Goal: Transaction & Acquisition: Purchase product/service

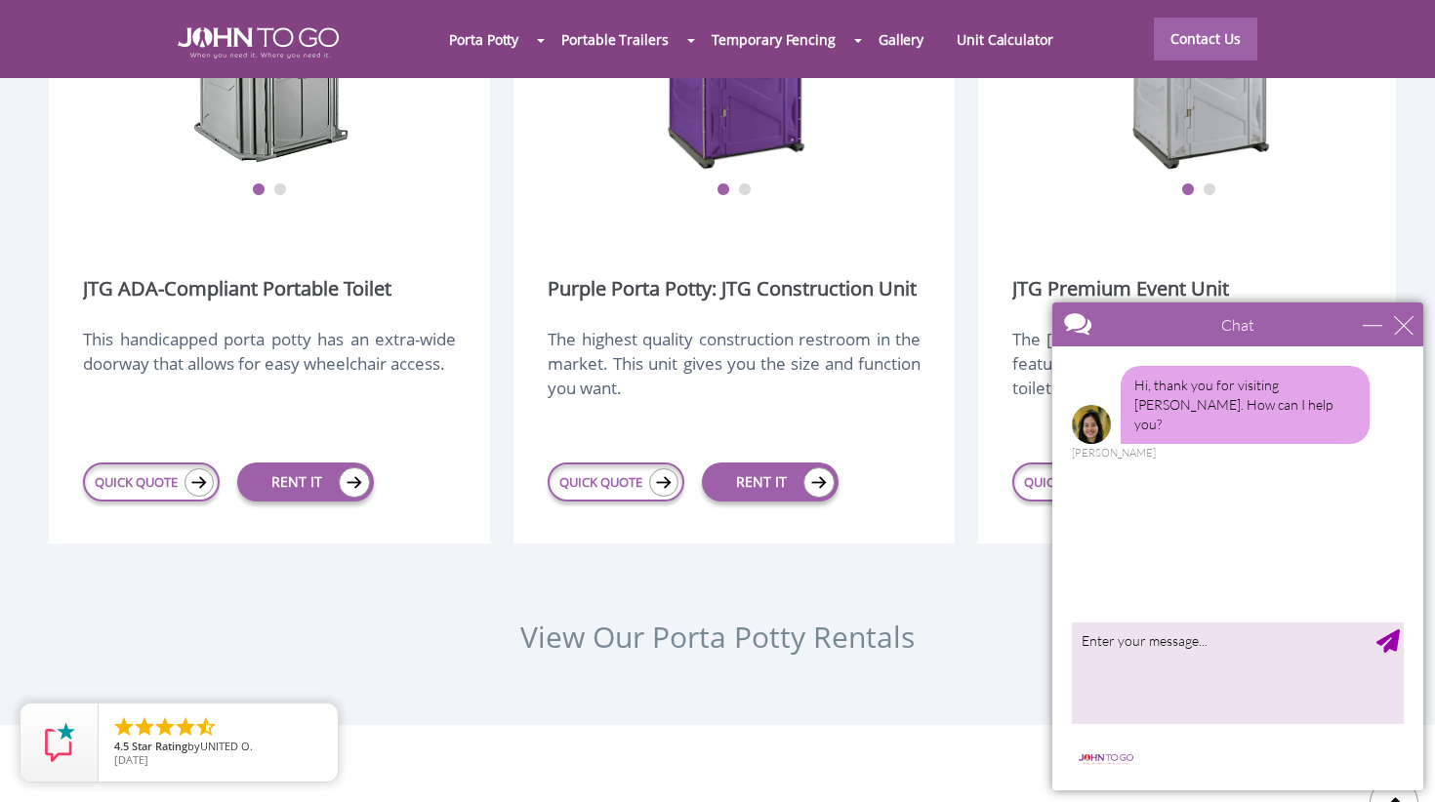
scroll to position [2457, 0]
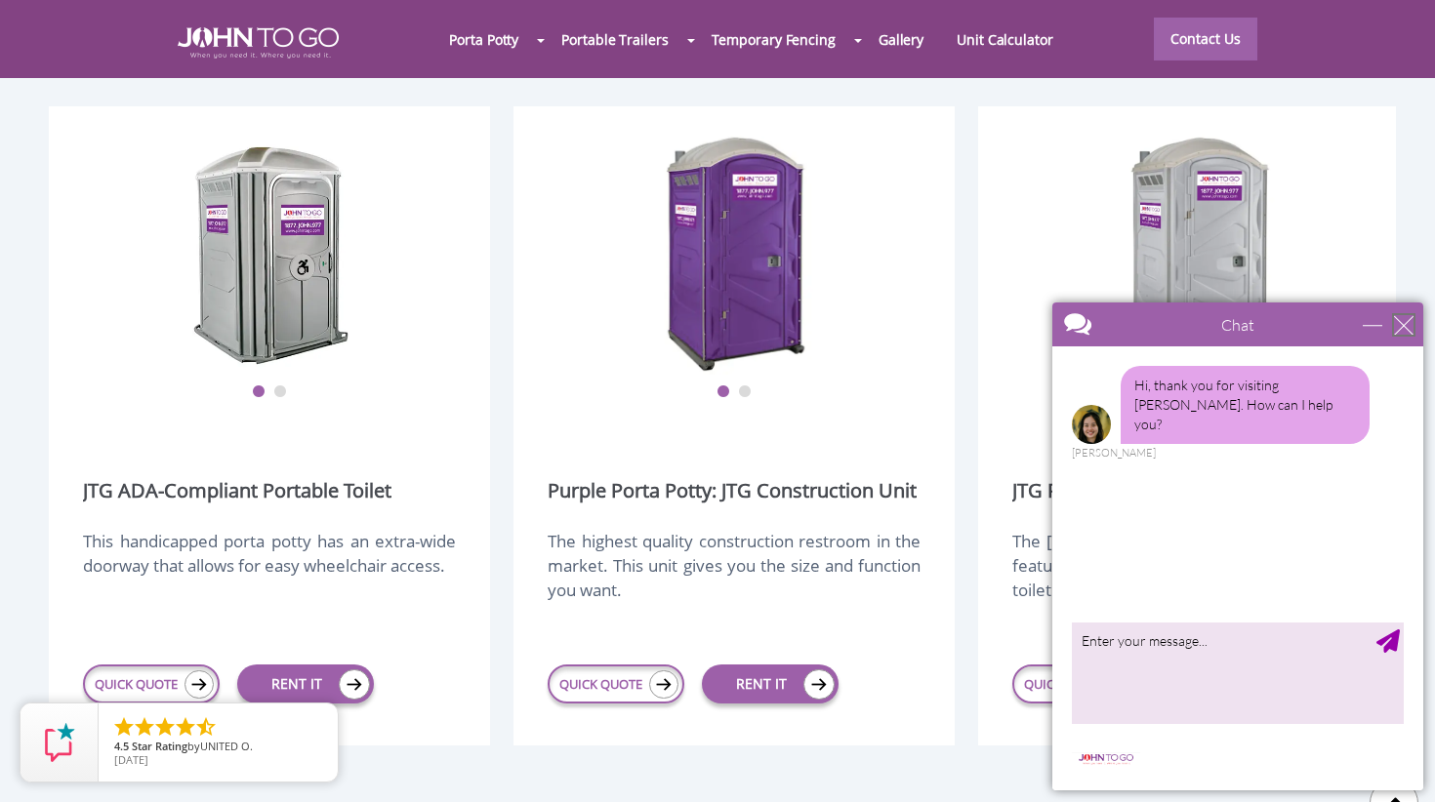
click at [1404, 323] on div "close" at bounding box center [1404, 325] width 20 height 20
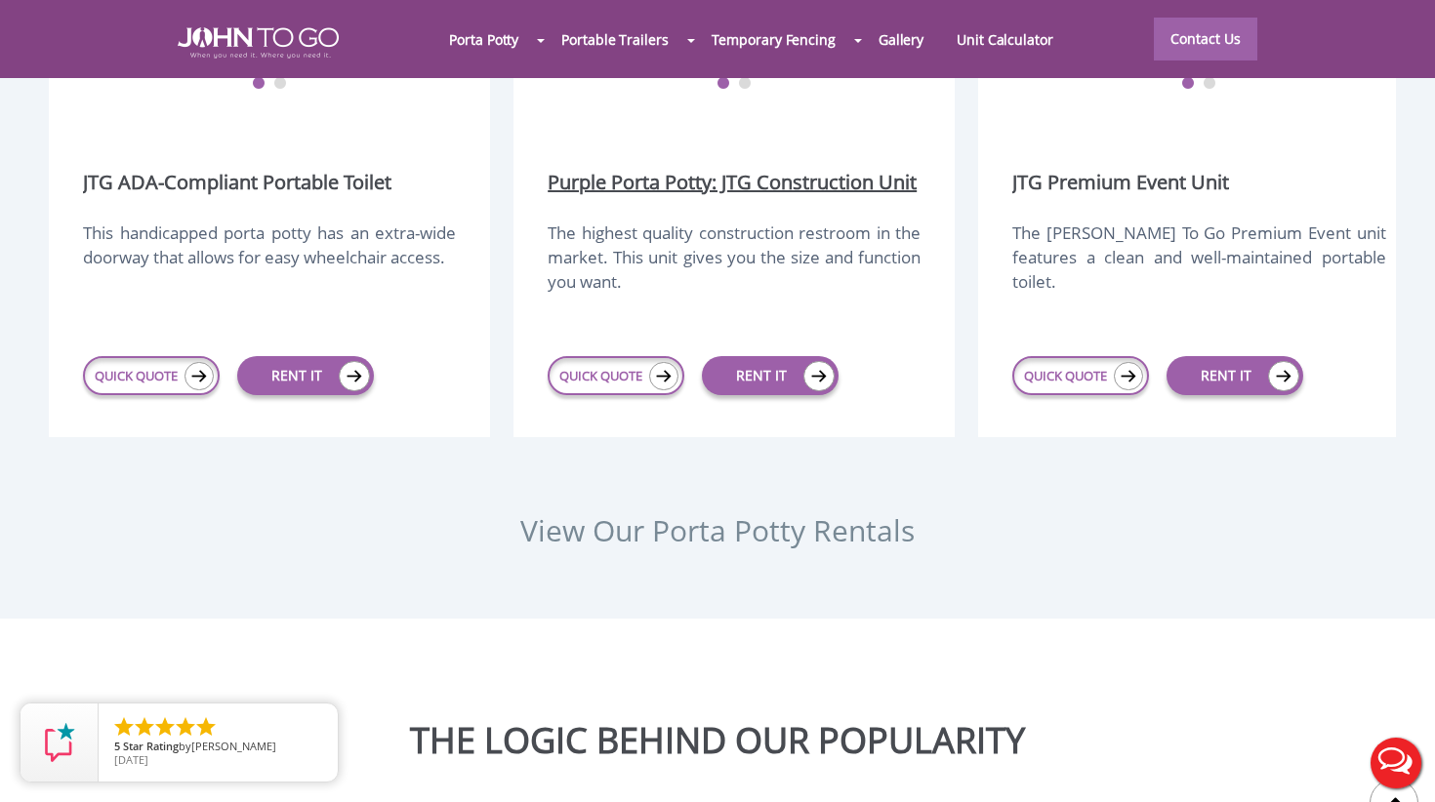
scroll to position [2542, 0]
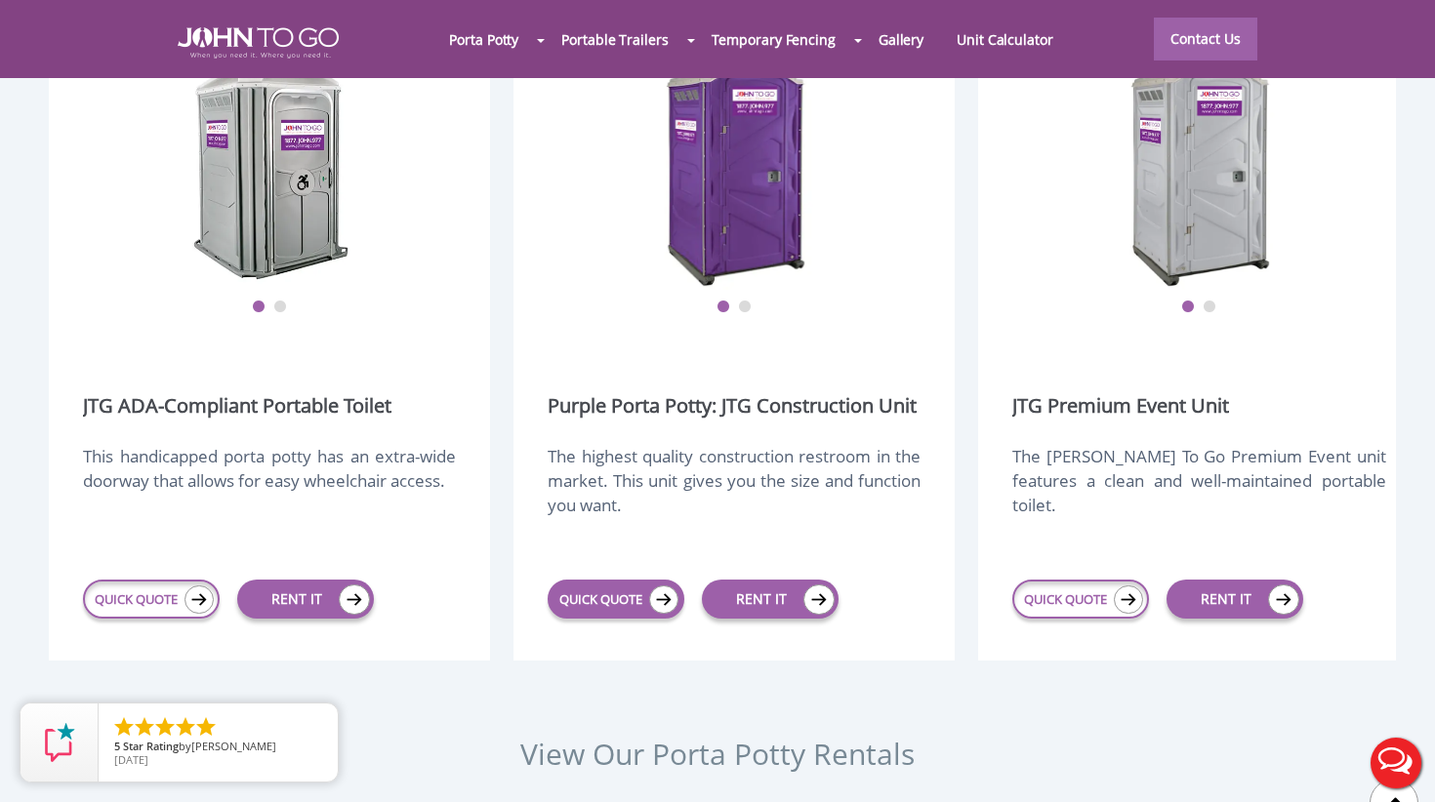
click at [615, 580] on link "QUICK QUOTE" at bounding box center [616, 599] width 137 height 39
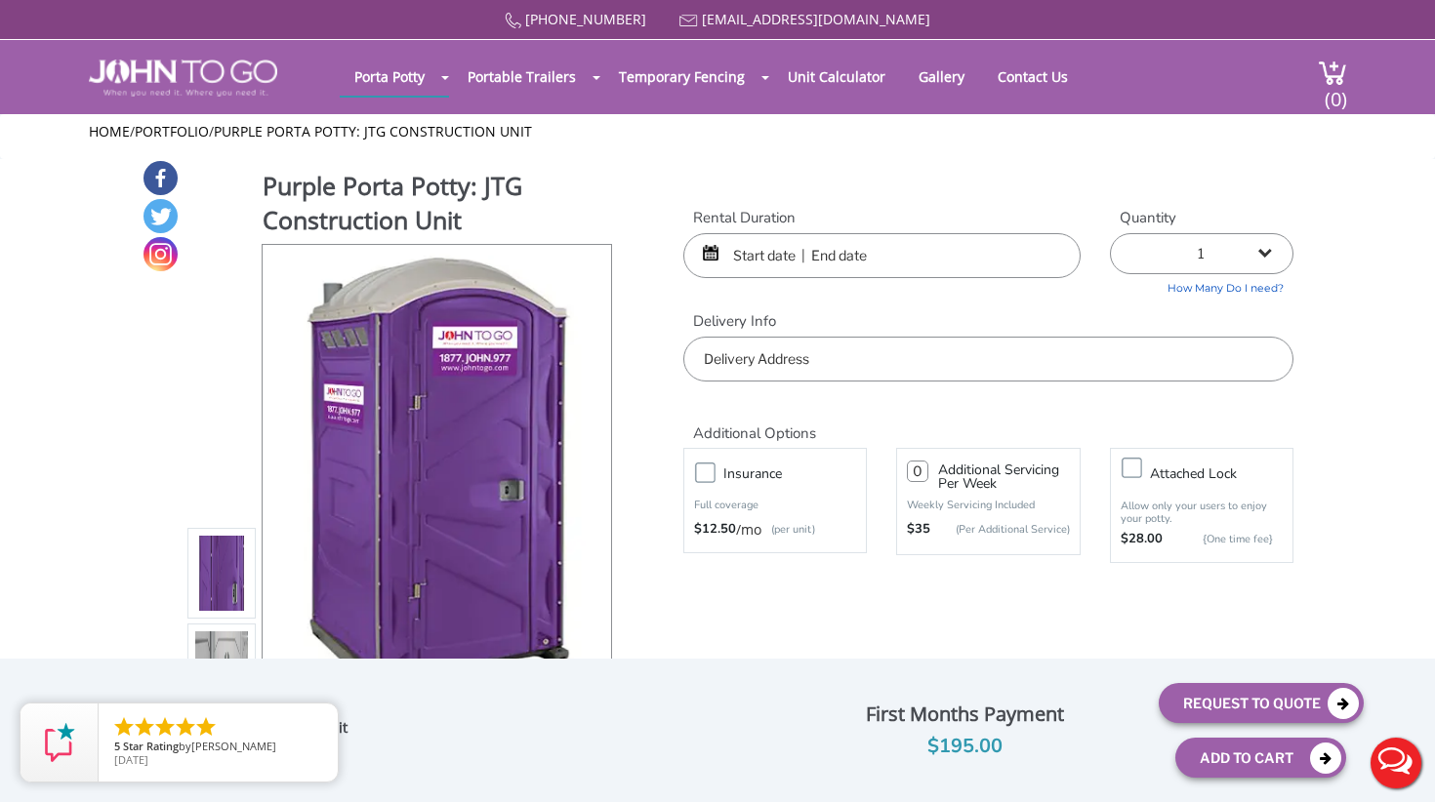
click at [714, 238] on div at bounding box center [881, 255] width 397 height 45
click at [780, 247] on input "text" at bounding box center [881, 255] width 397 height 45
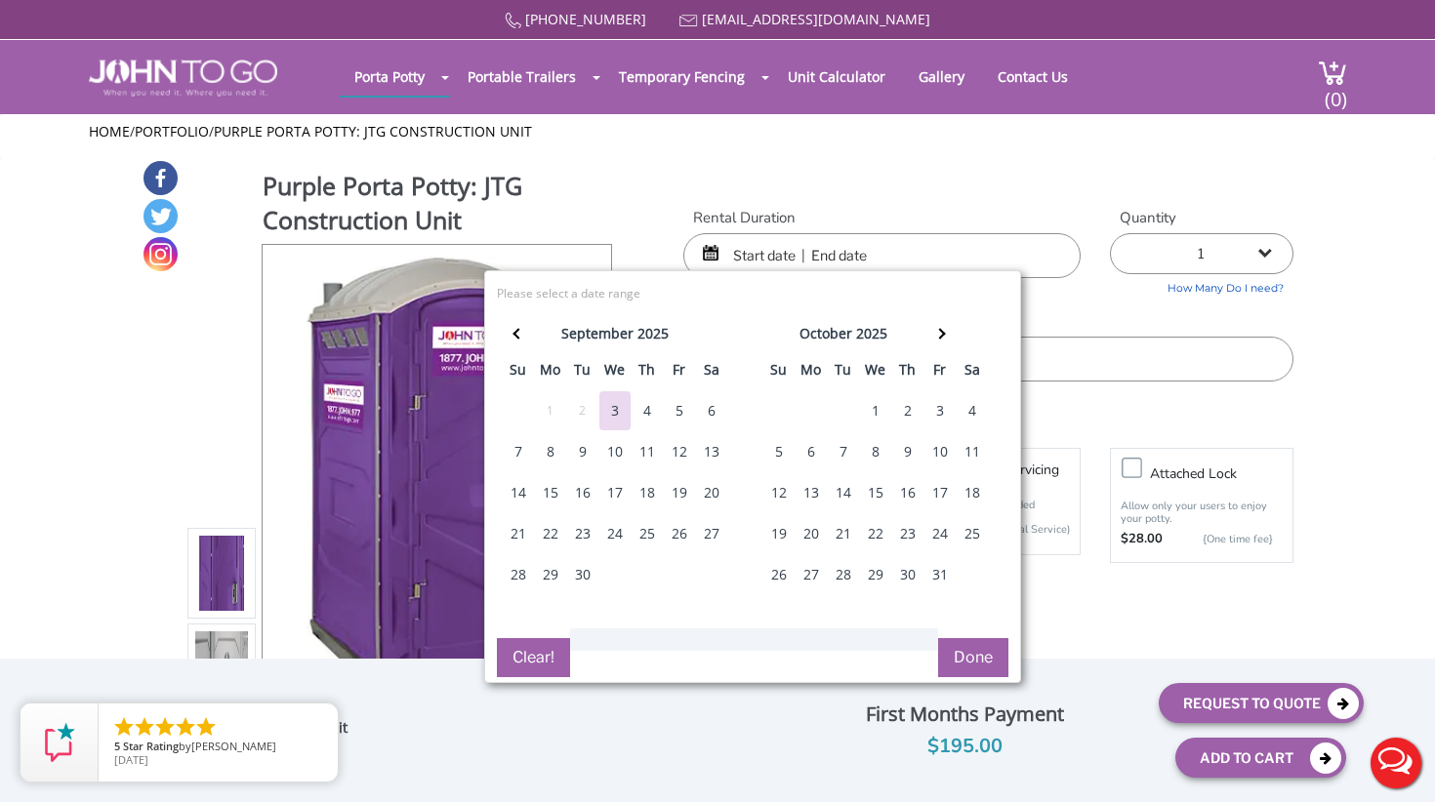
click at [649, 406] on div "4" at bounding box center [647, 410] width 31 height 39
click at [939, 333] on span at bounding box center [939, 334] width 11 height 11
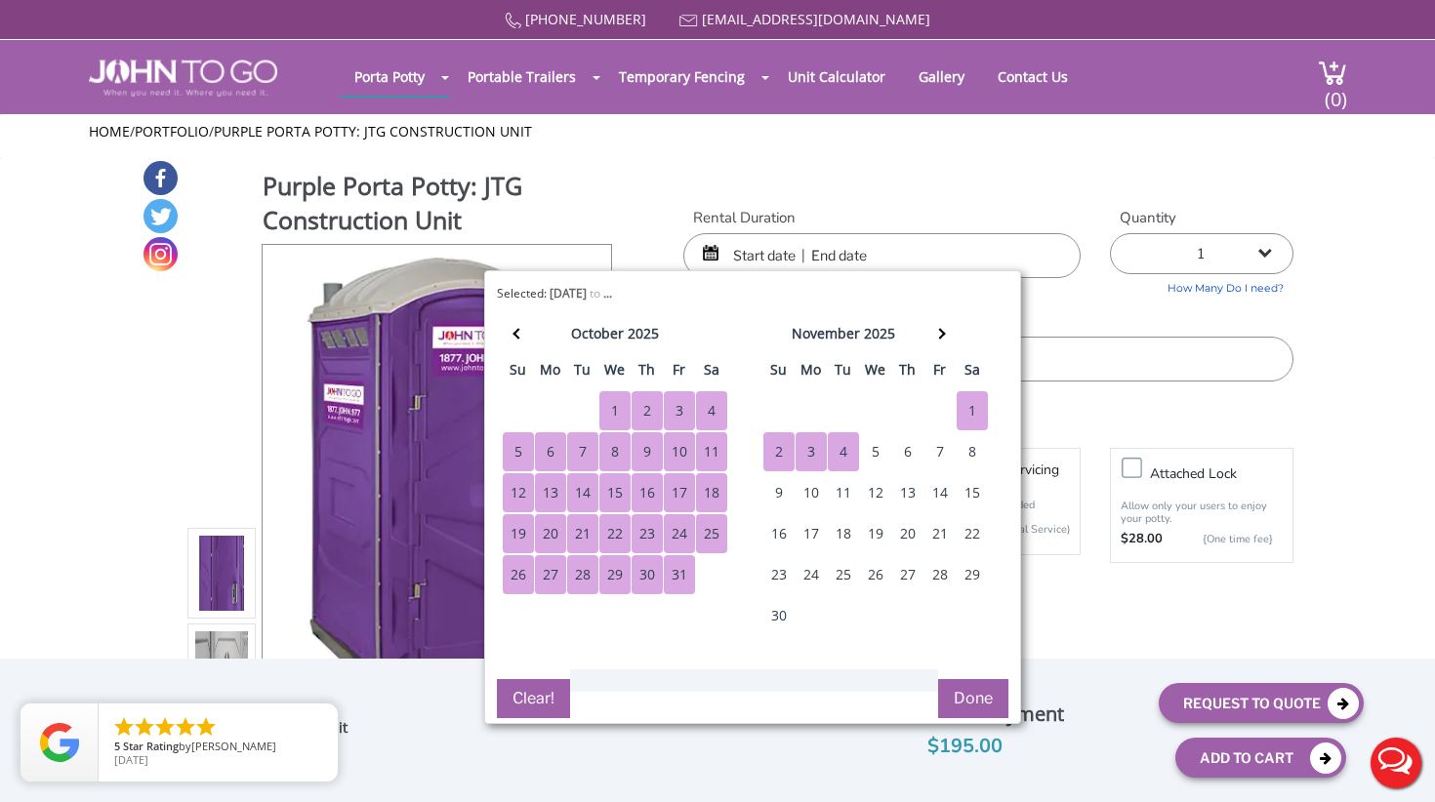
click at [845, 450] on div "4" at bounding box center [843, 451] width 31 height 39
type input "[DATE] to [DATE]"
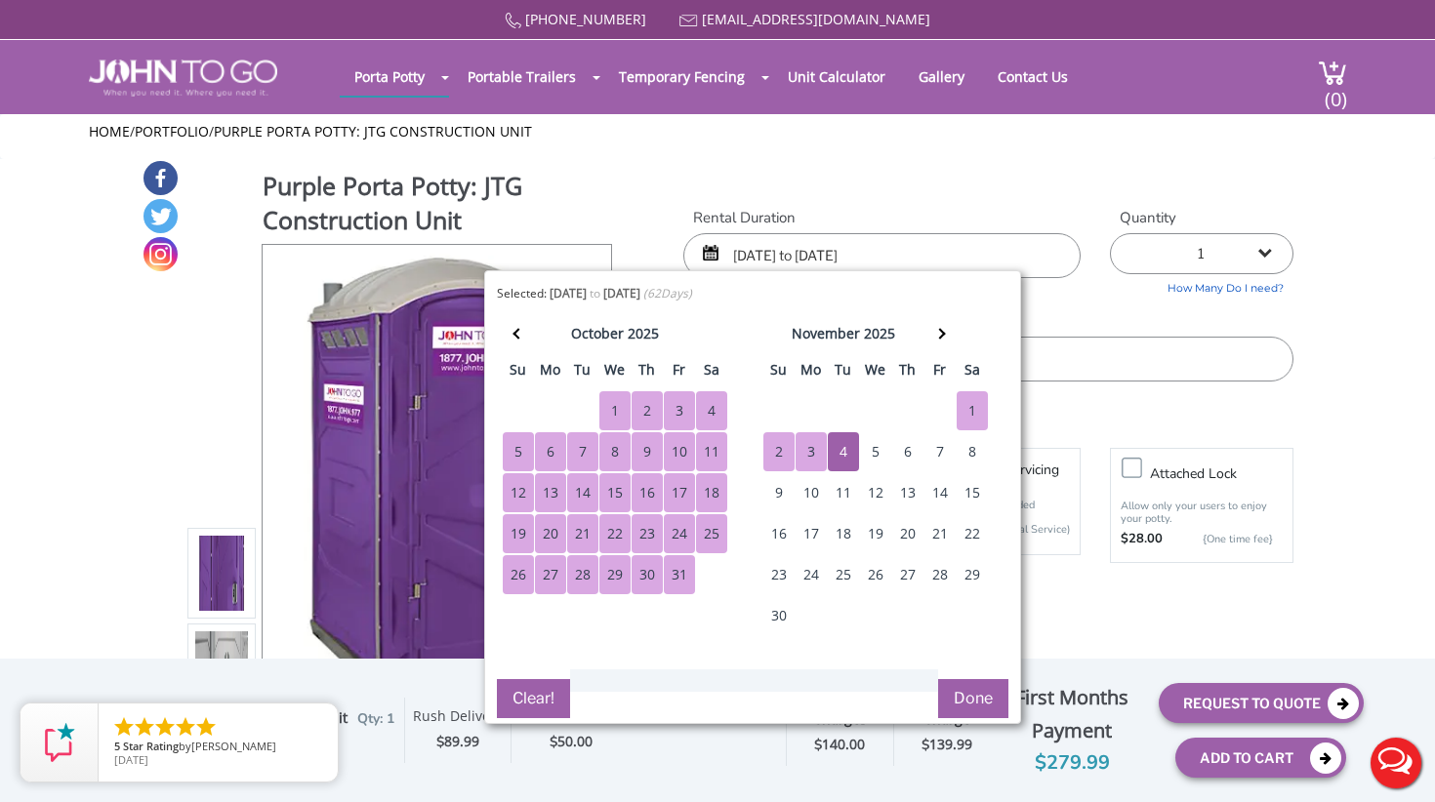
click at [971, 687] on button "Done" at bounding box center [973, 698] width 70 height 39
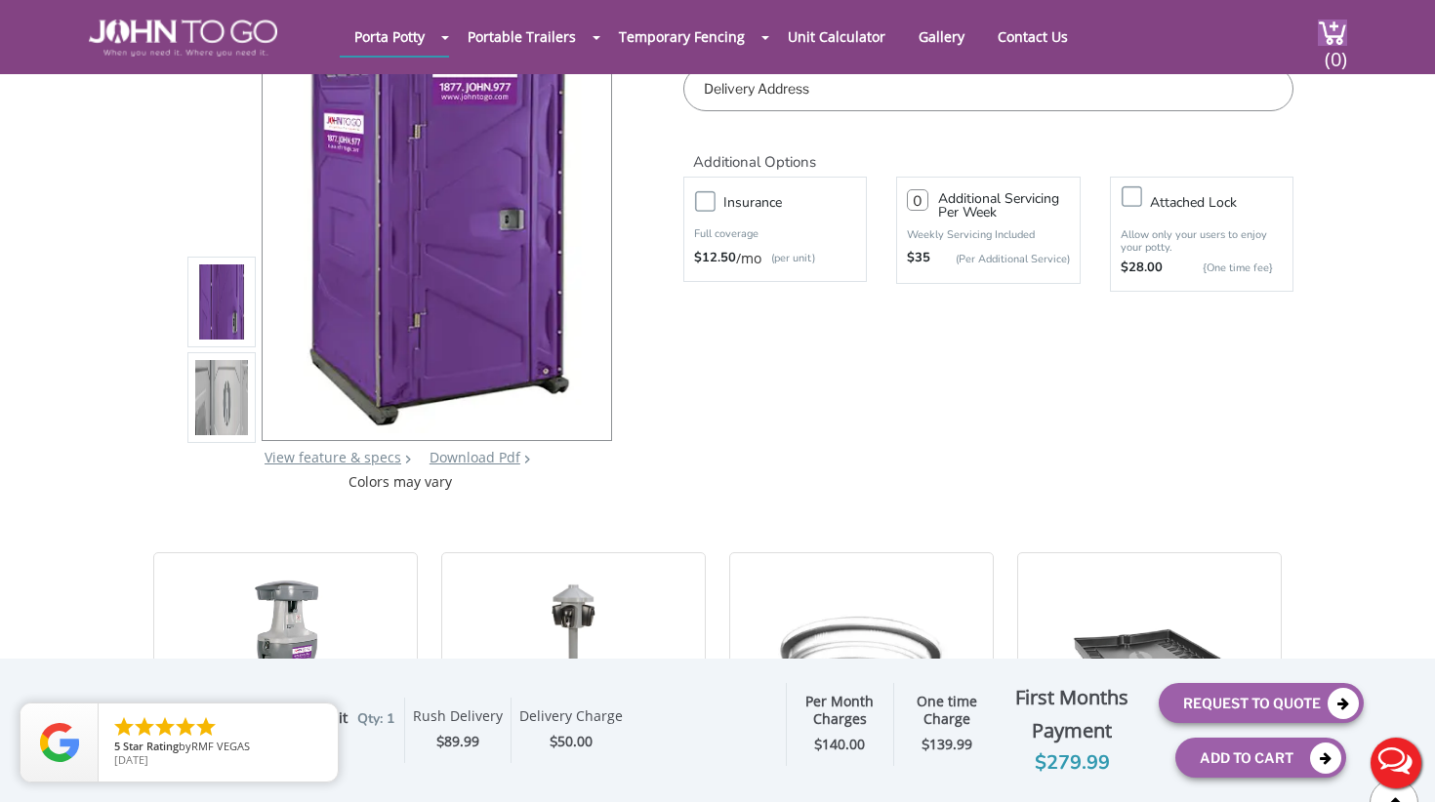
scroll to position [136, 0]
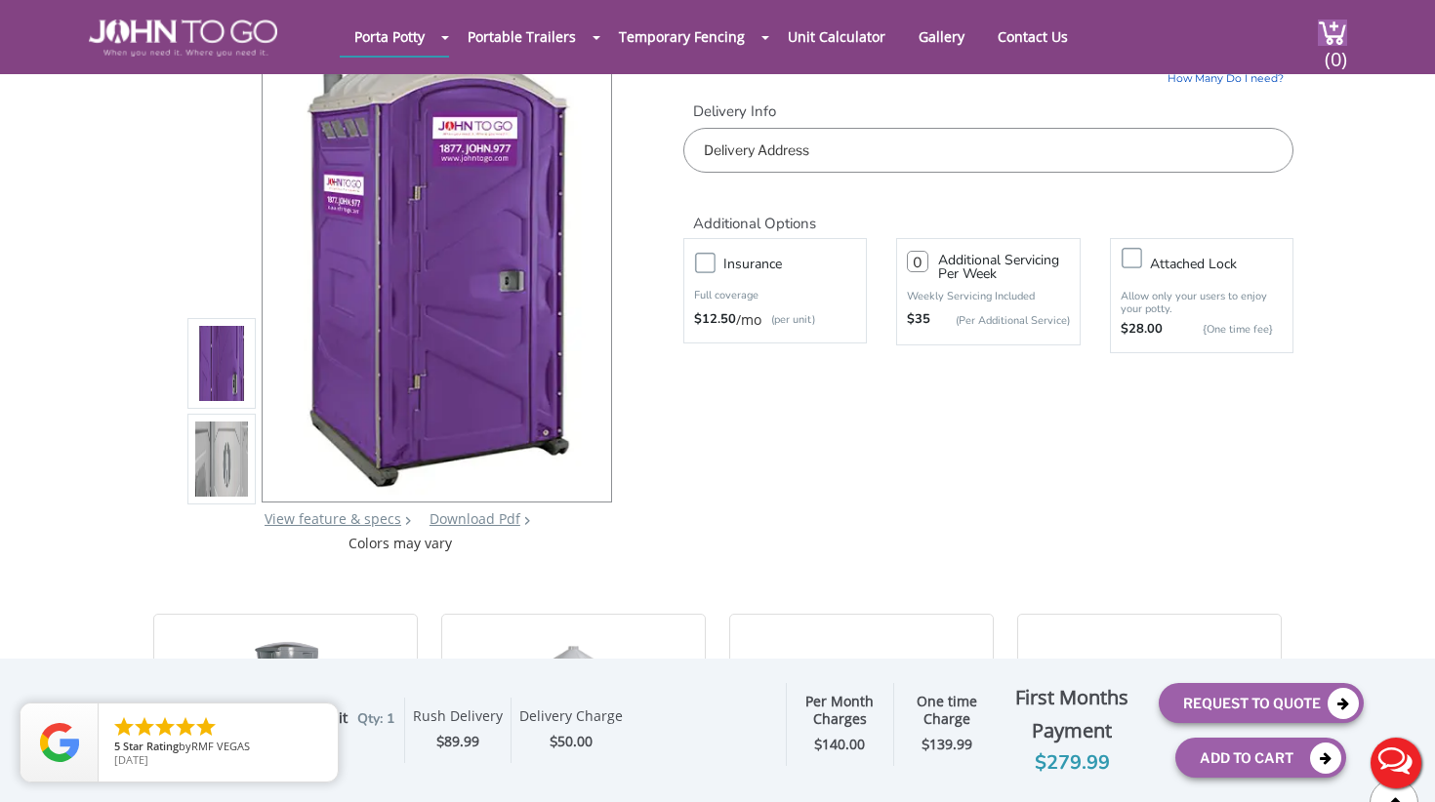
click at [368, 770] on div "Purple Porta Potty: JTG Construction Unit Qty: 1 [DATE] [DATE] Optional Insuran…" at bounding box center [717, 731] width 1291 height 124
click at [208, 682] on div "Purple Porta Potty: JTG Construction Unit Qty: 1 [DATE] [DATE] Optional Insuran…" at bounding box center [717, 731] width 1291 height 124
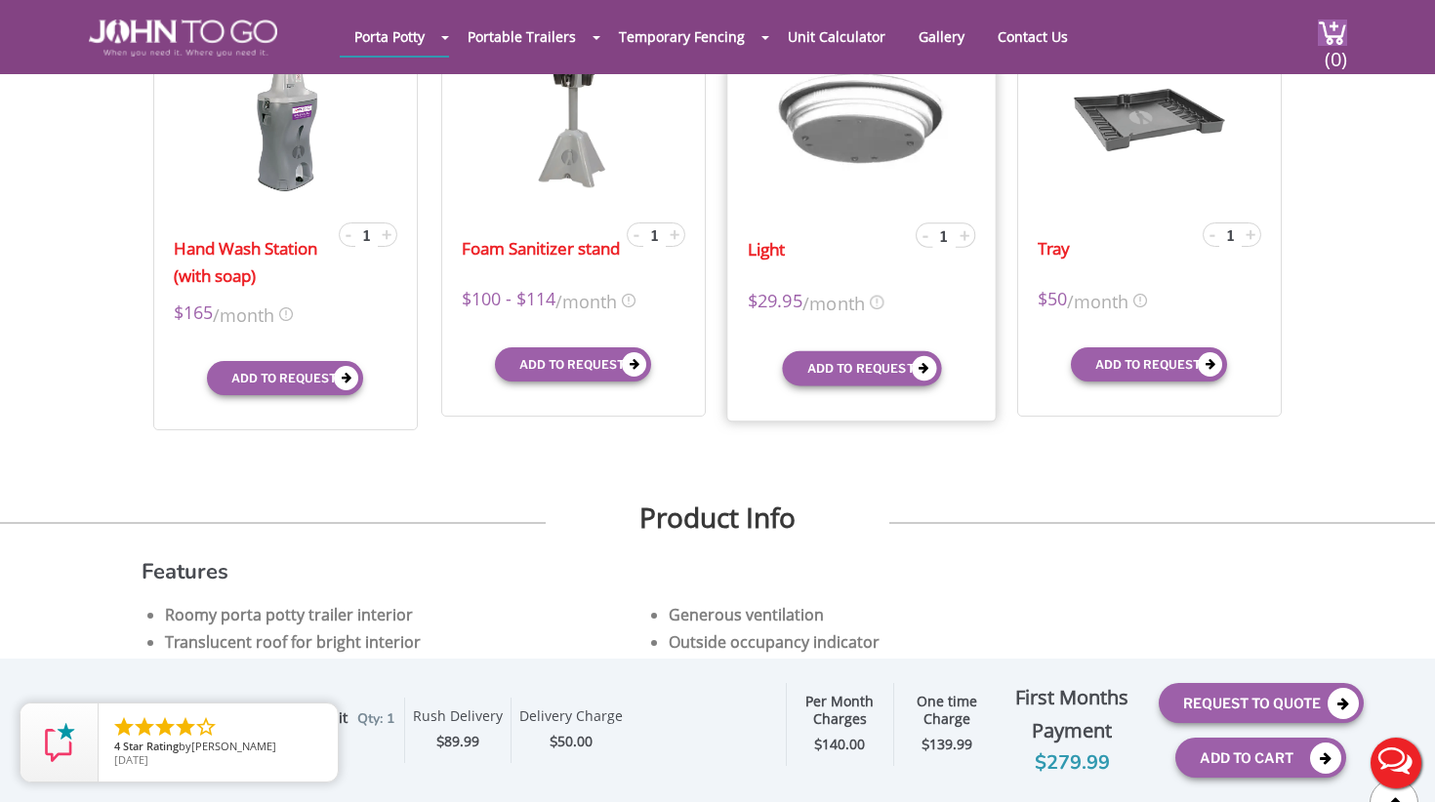
scroll to position [753, 0]
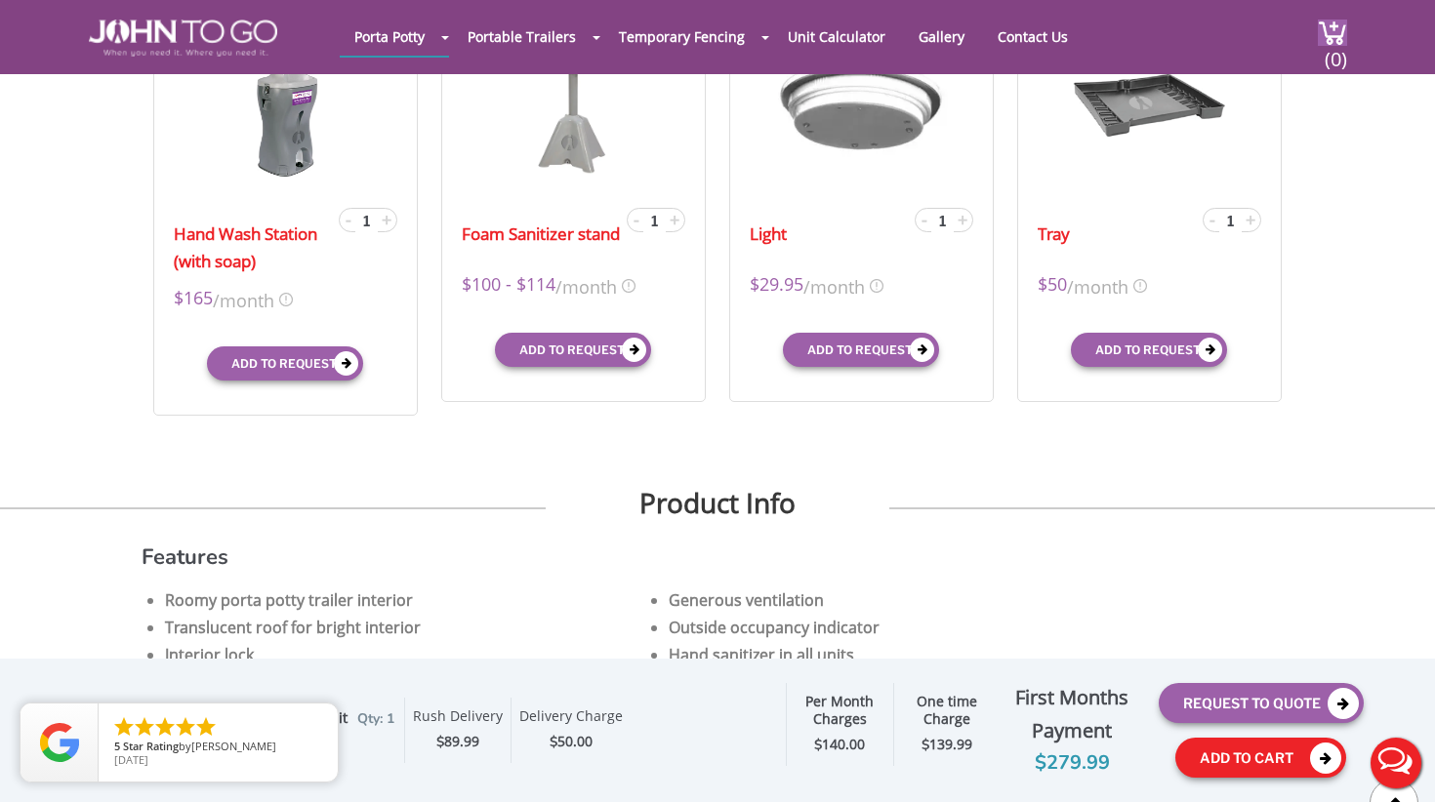
click at [1250, 757] on button "Add To Cart" at bounding box center [1260, 758] width 171 height 40
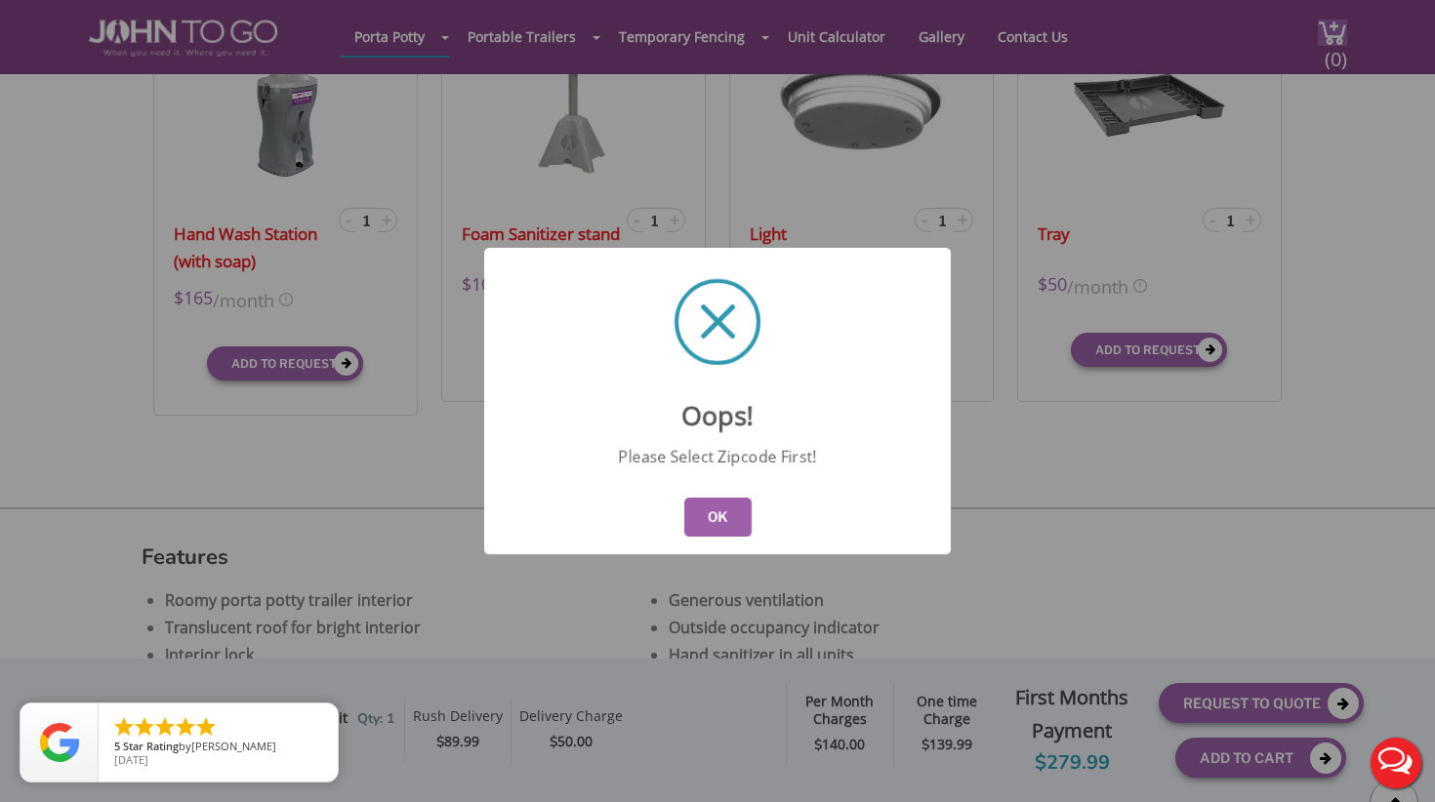
click at [716, 524] on button "OK" at bounding box center [717, 517] width 67 height 39
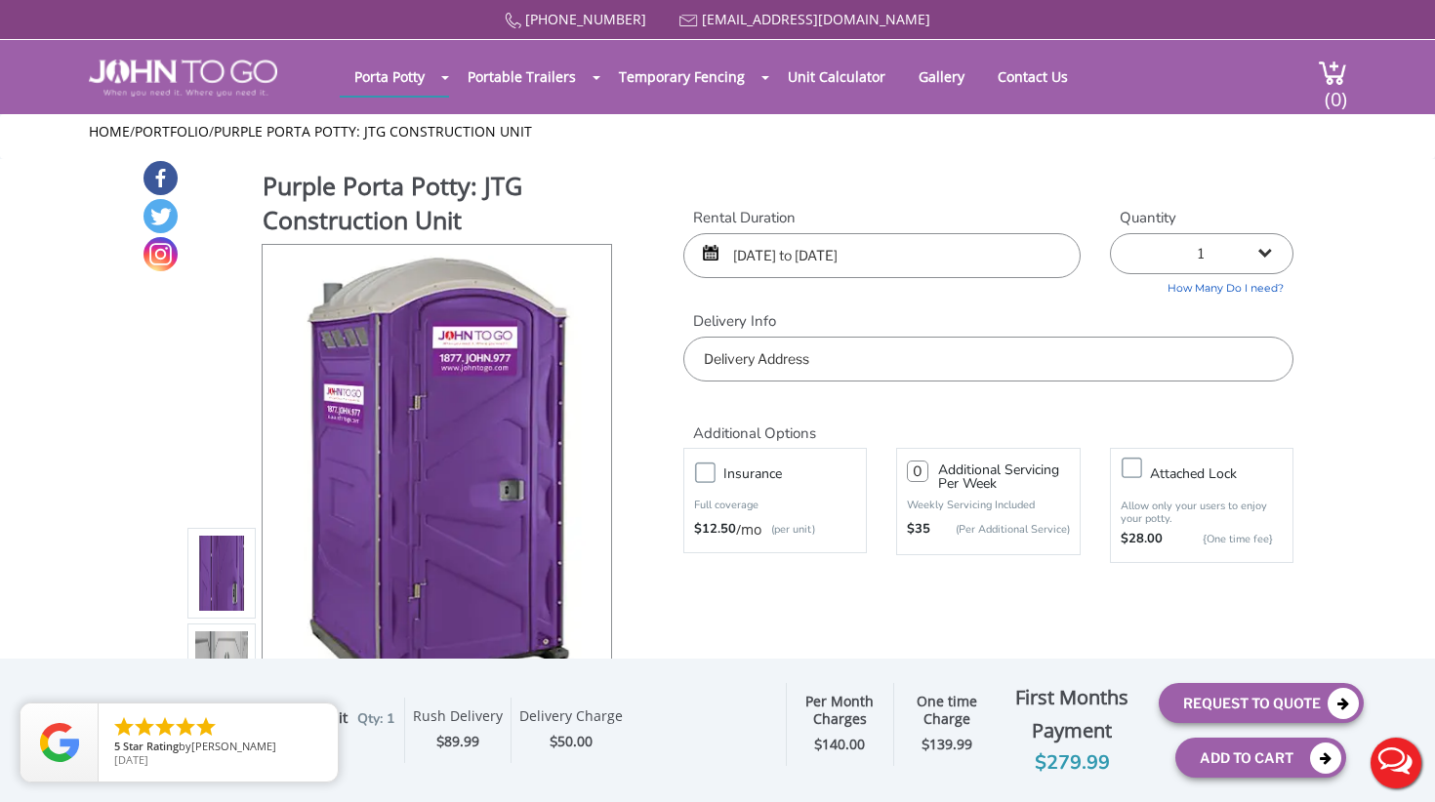
scroll to position [0, 0]
click at [828, 345] on input "text" at bounding box center [988, 359] width 610 height 45
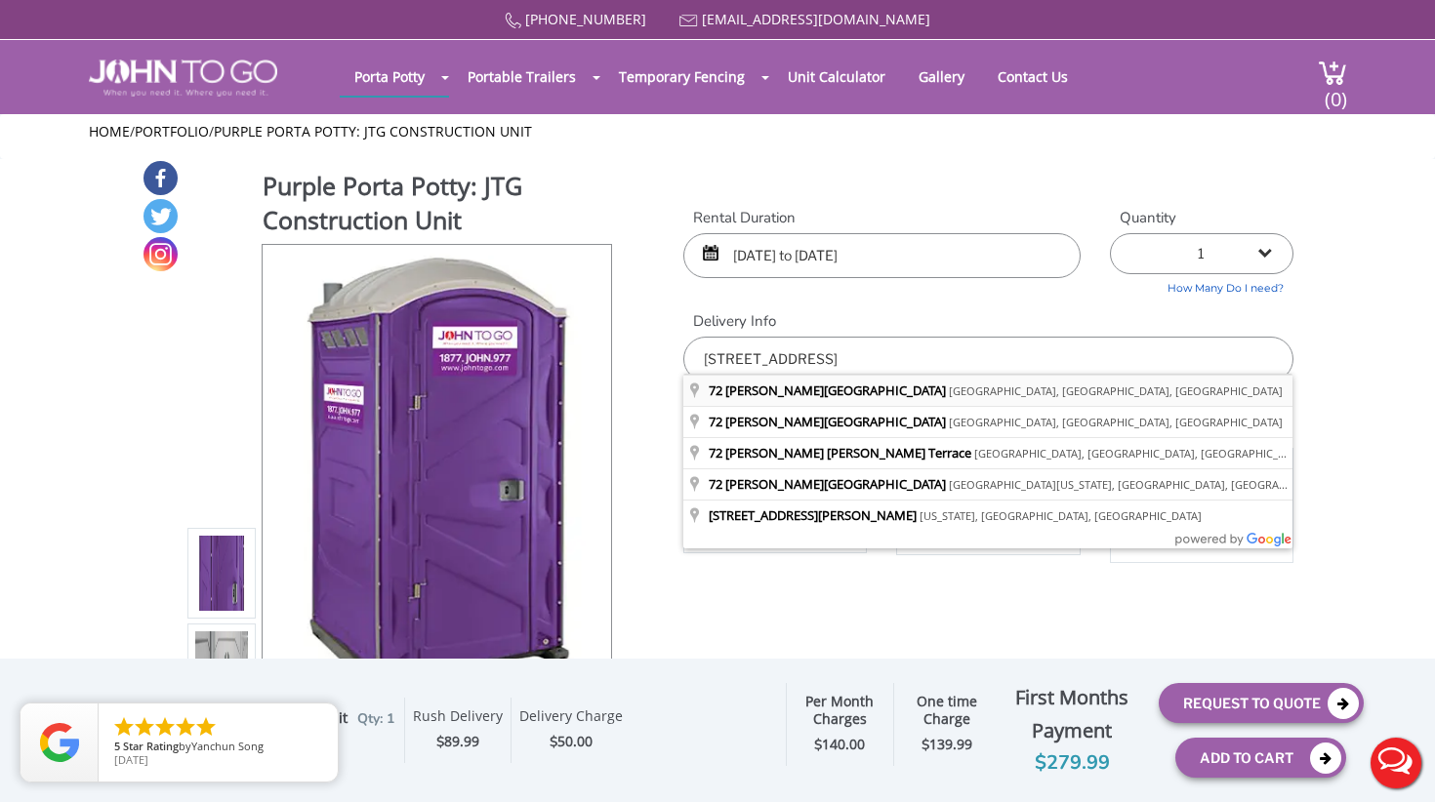
type input "[STREET_ADDRESS][PERSON_NAME][PERSON_NAME]"
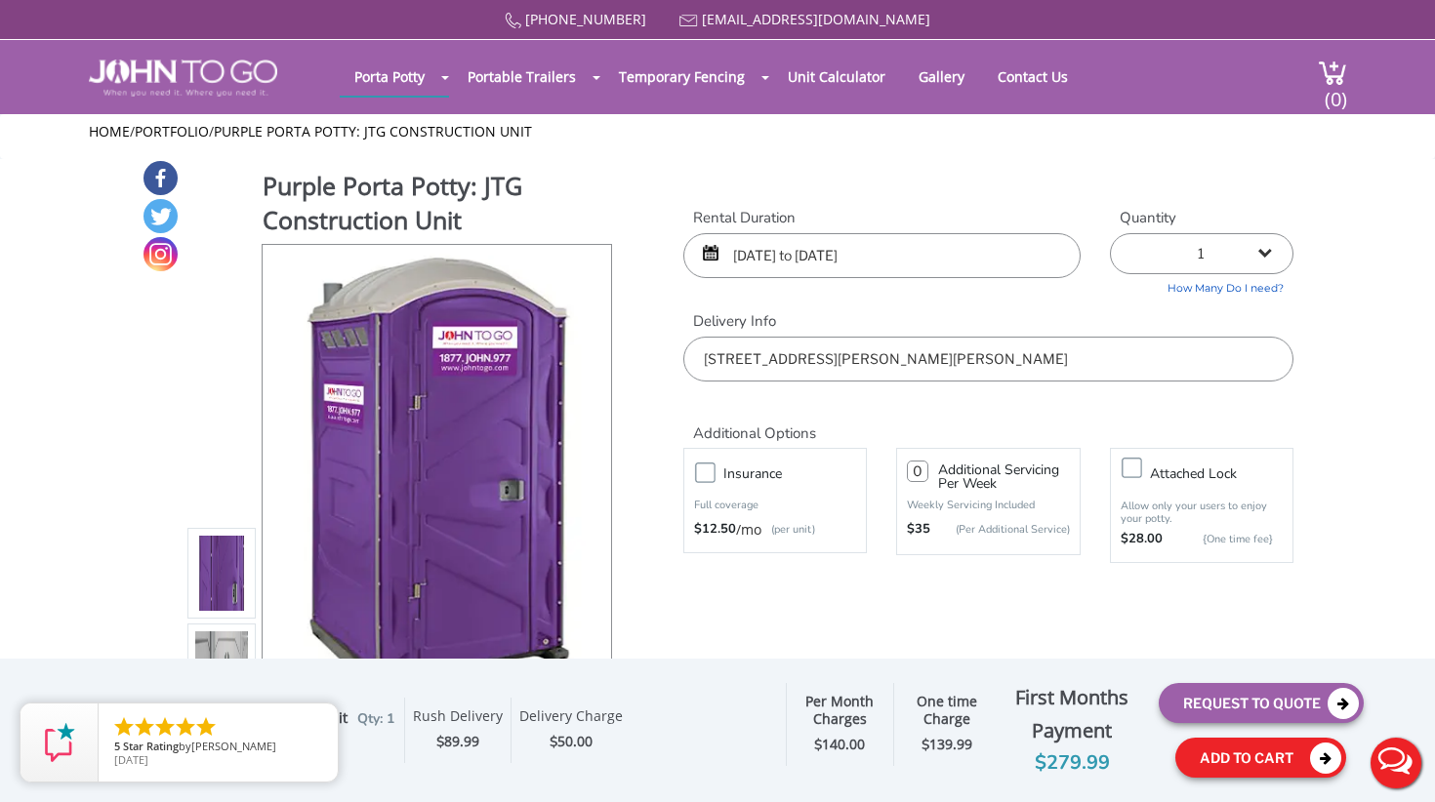
click at [1215, 754] on button "Add To Cart" at bounding box center [1260, 758] width 171 height 40
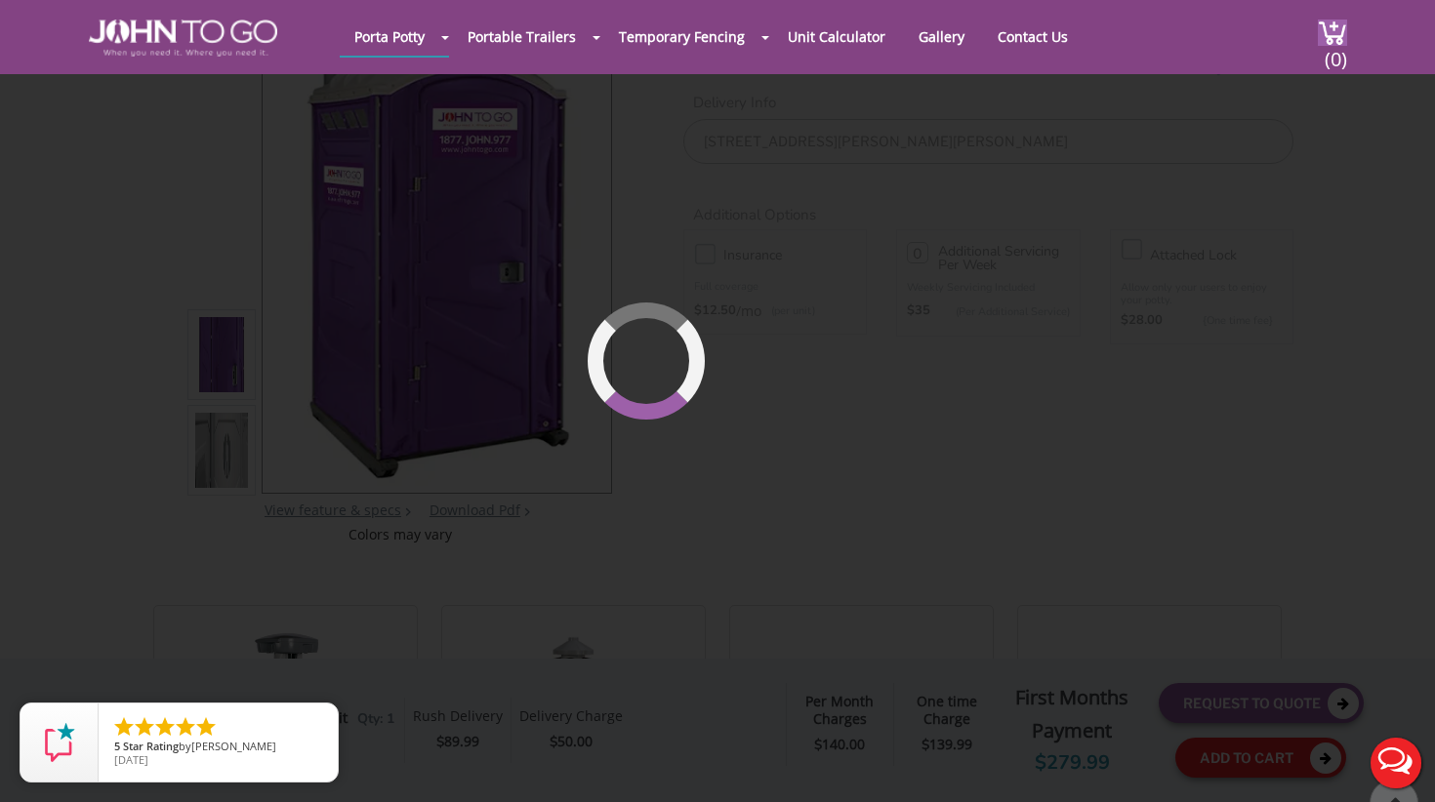
scroll to position [201, 0]
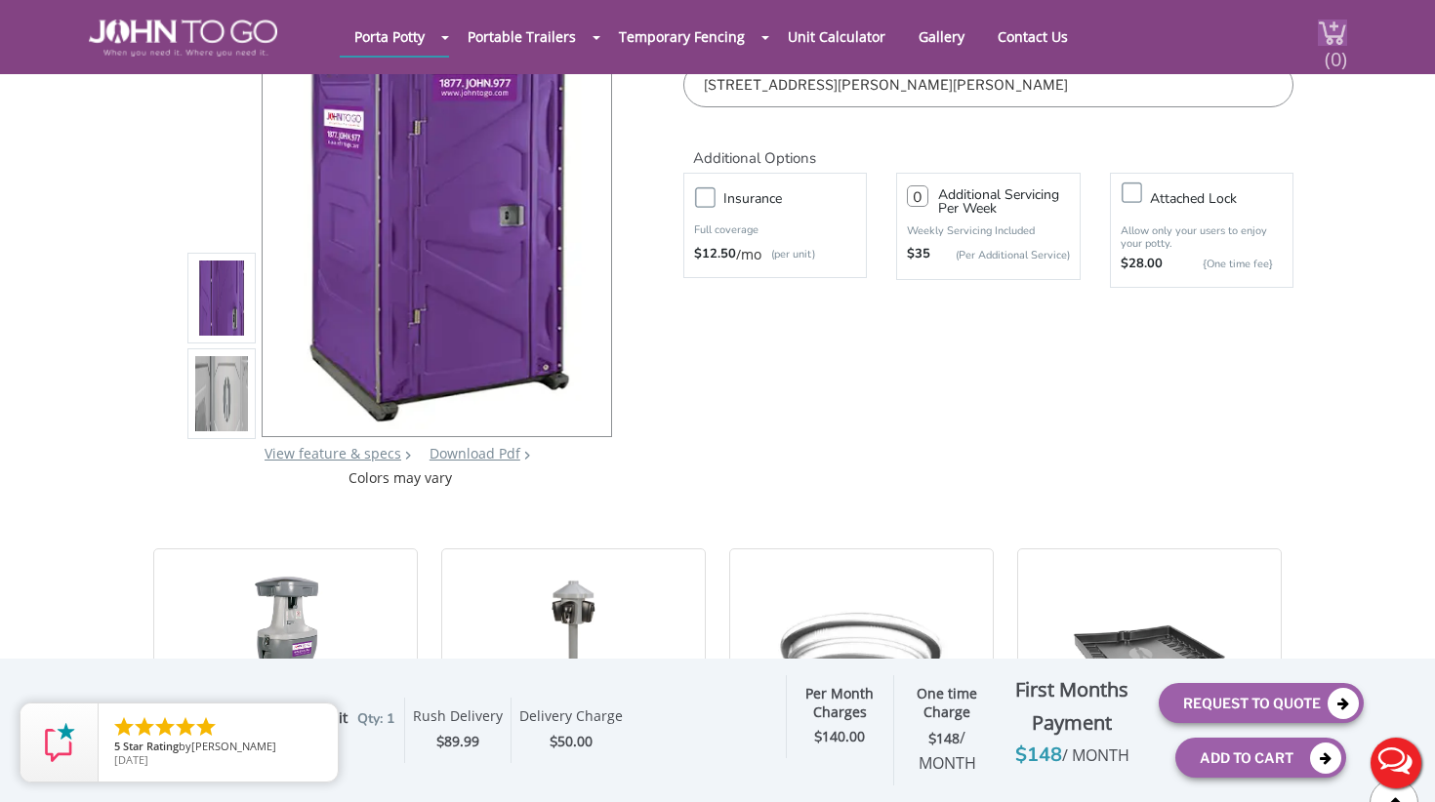
click at [1318, 34] on img at bounding box center [1332, 33] width 29 height 26
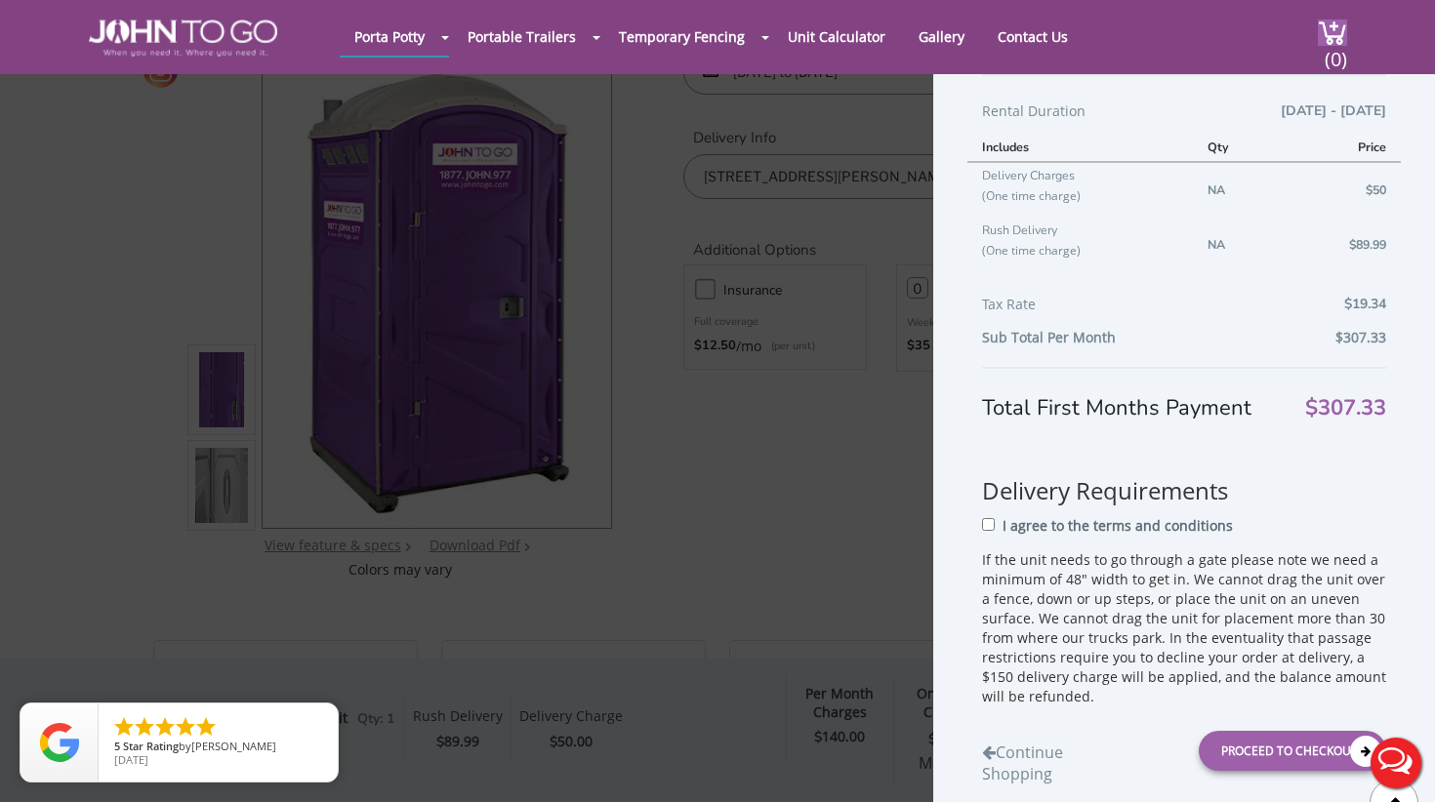
scroll to position [264, 0]
click at [773, 451] on div "Shopping Cart Purple Porta Potty: JTG Construction Unit $148 Per Unit Per Month…" at bounding box center [717, 401] width 1435 height 802
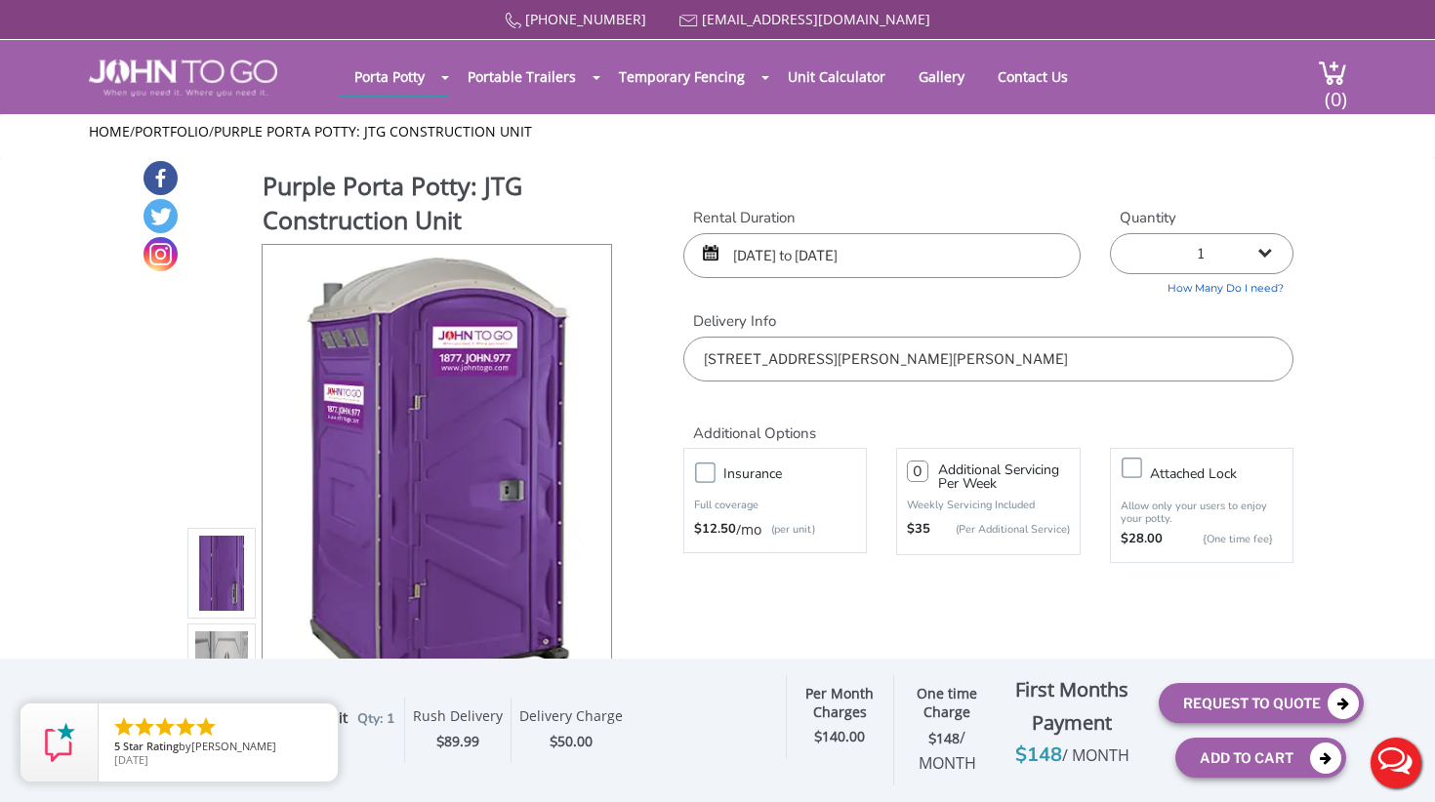
scroll to position [0, 0]
click at [1327, 72] on span "(0)" at bounding box center [1335, 91] width 23 height 42
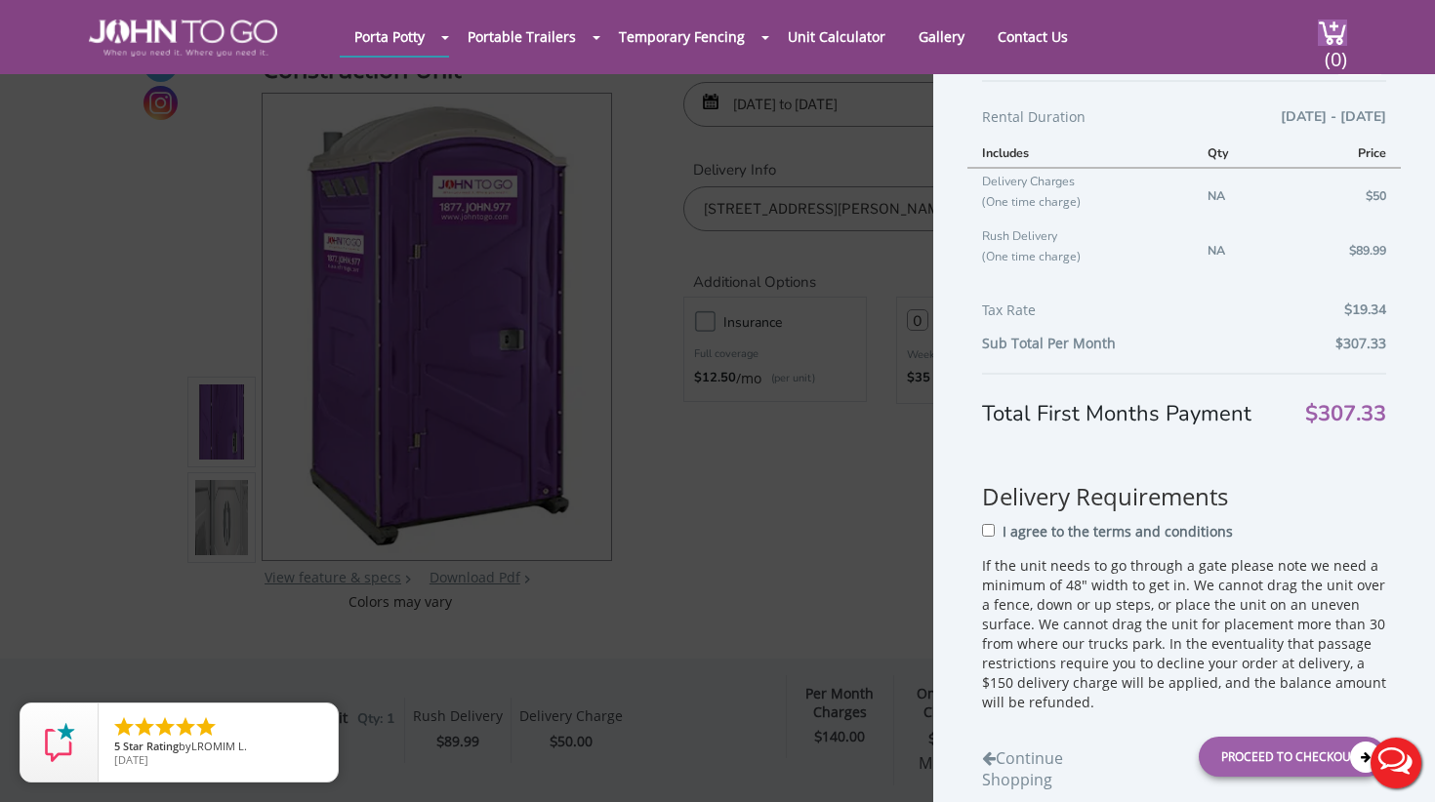
scroll to position [261, 0]
